Goal: Transaction & Acquisition: Download file/media

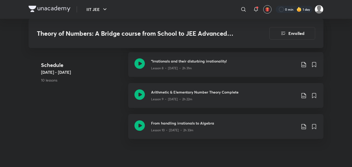
scroll to position [521, 0]
click at [102, 78] on p "10 lessons" at bounding box center [82, 79] width 83 height 5
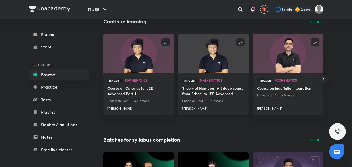
scroll to position [44, 0]
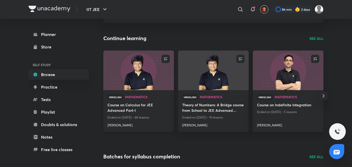
click at [109, 107] on h4 "Course on Calculus for JEE Advanced Part-I" at bounding box center [139, 108] width 62 height 12
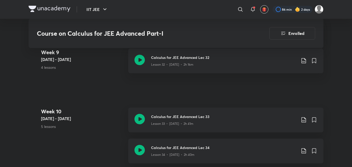
scroll to position [1493, 0]
click at [305, 117] on icon at bounding box center [304, 118] width 4 height 5
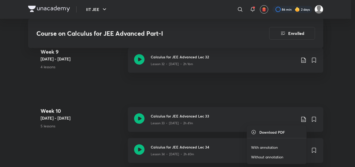
click at [271, 146] on p "With annotation" at bounding box center [264, 146] width 27 height 5
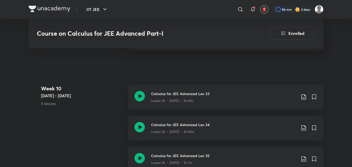
scroll to position [1516, 0]
click at [303, 95] on icon at bounding box center [304, 96] width 6 height 6
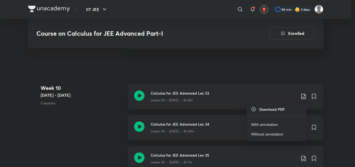
click at [269, 133] on p "Without annotation" at bounding box center [267, 133] width 32 height 5
